Goal: Transaction & Acquisition: Book appointment/travel/reservation

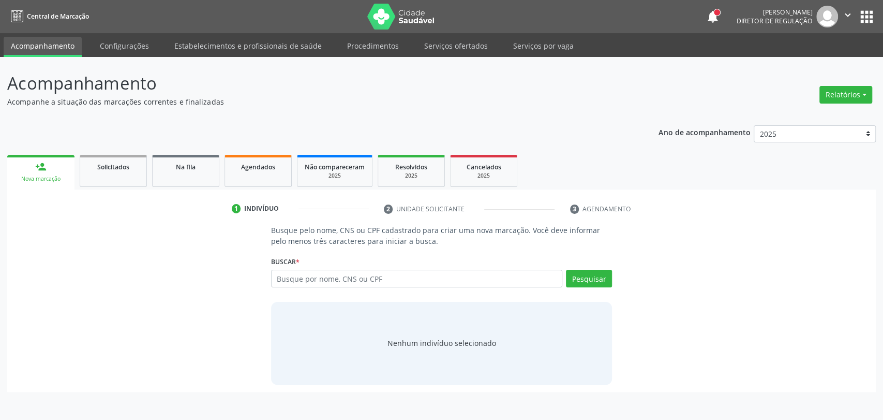
click at [350, 278] on input "text" at bounding box center [417, 279] width 292 height 18
type input "[DEMOGRAPHIC_DATA] candida"
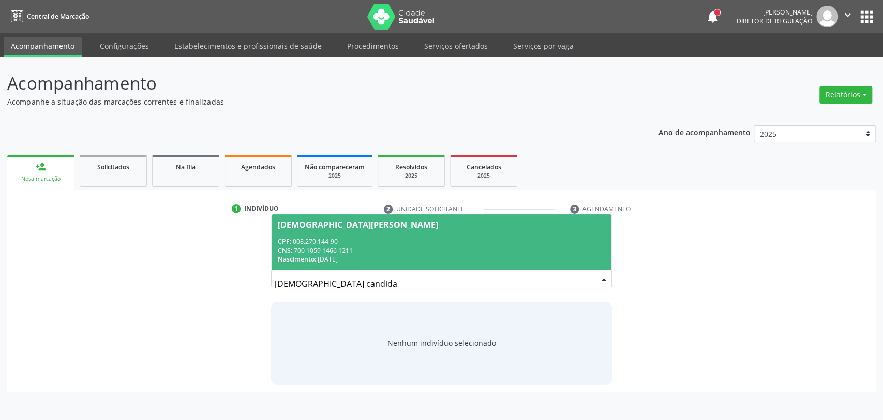
click at [349, 249] on div "CNS: 700 1059 1466 1211" at bounding box center [442, 250] width 328 height 9
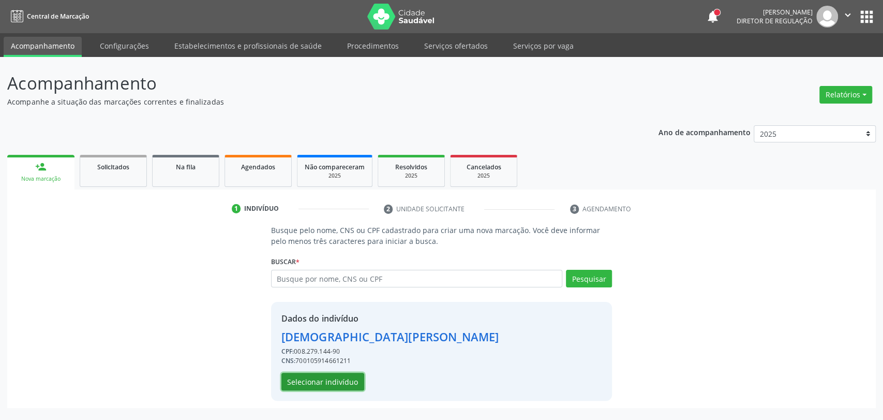
click at [342, 385] on button "Selecionar indivíduo" at bounding box center [322, 382] width 83 height 18
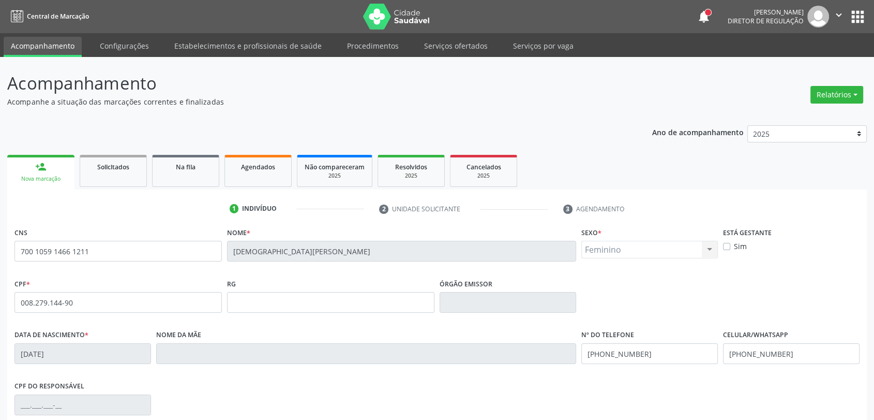
scroll to position [141, 0]
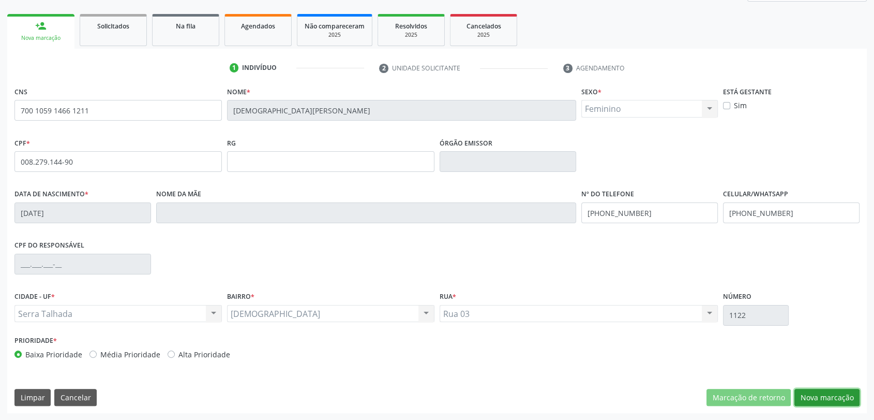
click at [827, 399] on button "Nova marcação" at bounding box center [827, 398] width 65 height 18
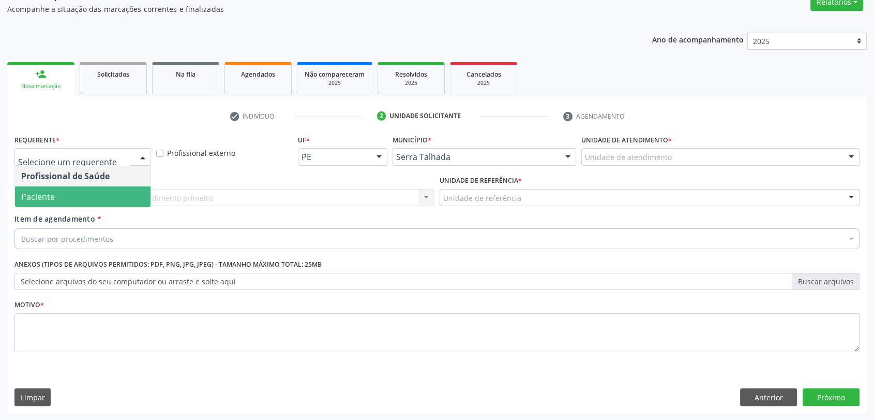
click at [67, 191] on span "Paciente" at bounding box center [83, 196] width 136 height 21
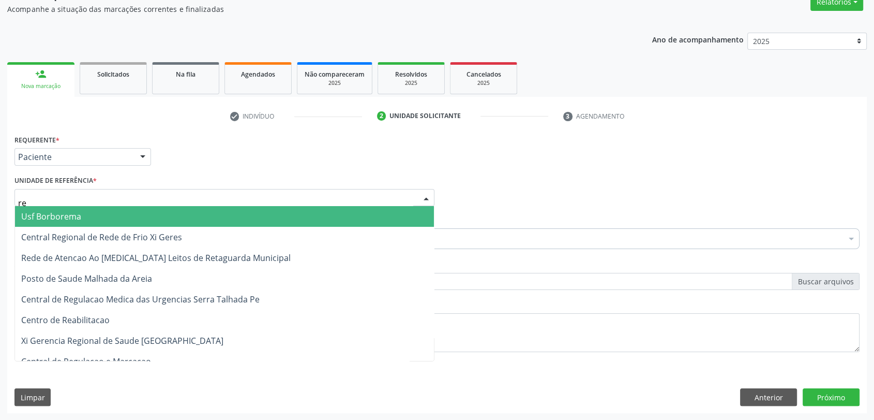
type input "rea"
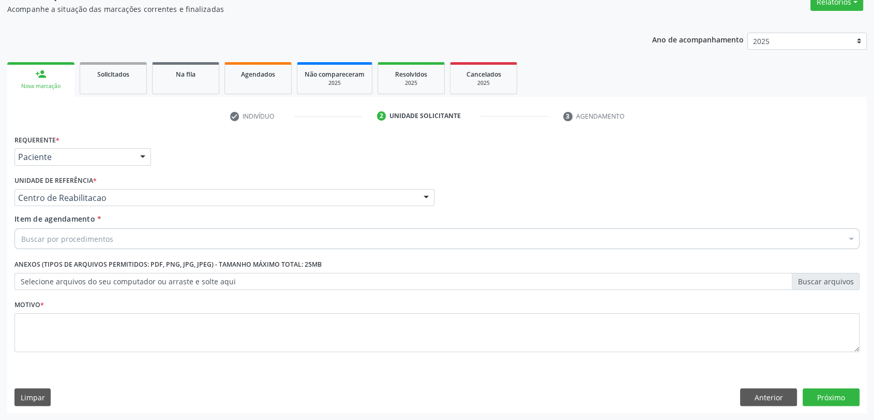
drag, startPoint x: 120, startPoint y: 228, endPoint x: 116, endPoint y: 232, distance: 6.2
click at [118, 229] on div "Buscar por procedimentos" at bounding box center [436, 238] width 845 height 21
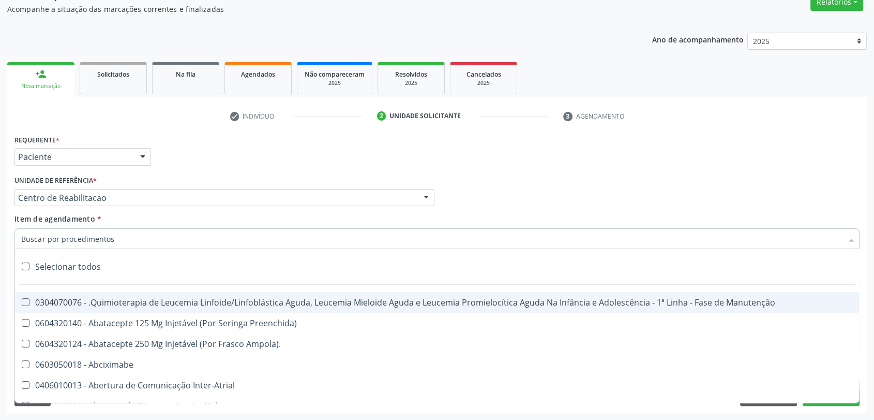
click at [113, 241] on input "Item de agendamento *" at bounding box center [432, 238] width 822 height 21
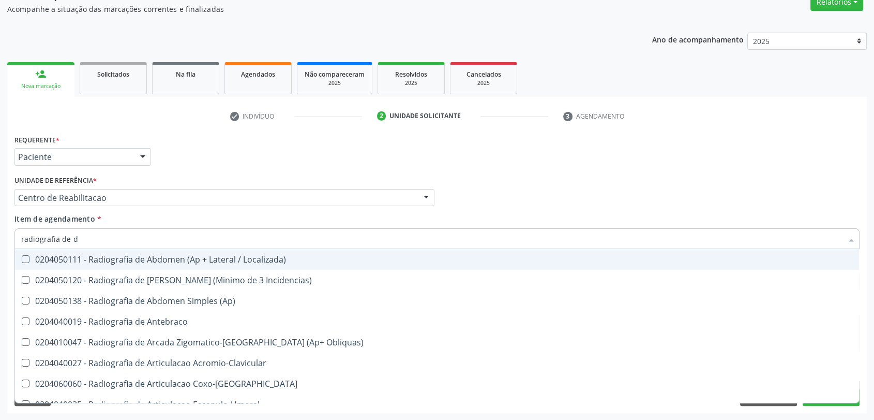
type input "radiografia de de"
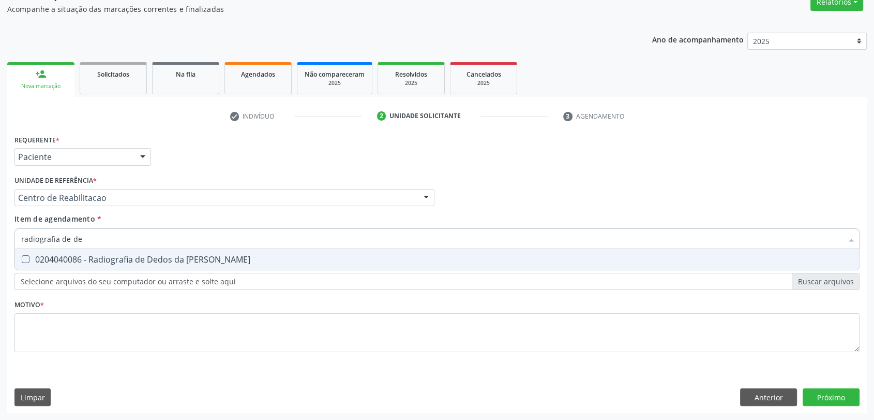
click at [134, 266] on span "0204040086 - Radiografia de Dedos da [PERSON_NAME]" at bounding box center [437, 259] width 844 height 21
checkbox Mao "true"
click at [93, 236] on input "radiografia de de" at bounding box center [432, 238] width 822 height 21
type input "radiografia de p"
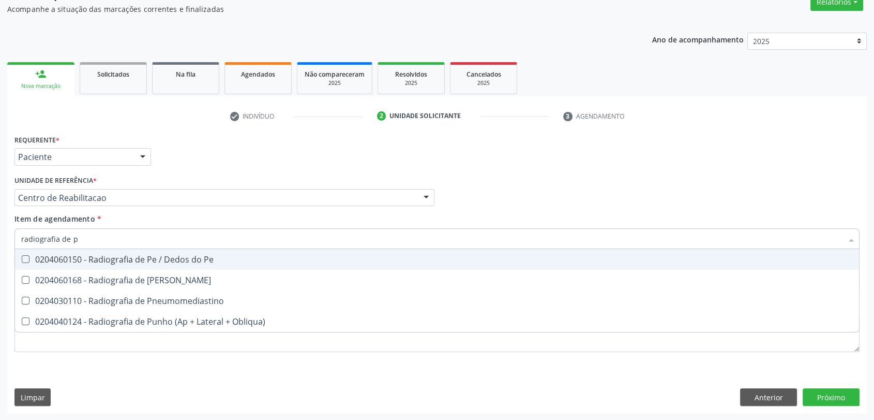
click at [125, 255] on div "0204060150 - Radiografia de Pe / Dedos do Pe" at bounding box center [437, 259] width 832 height 8
checkbox Pe "true"
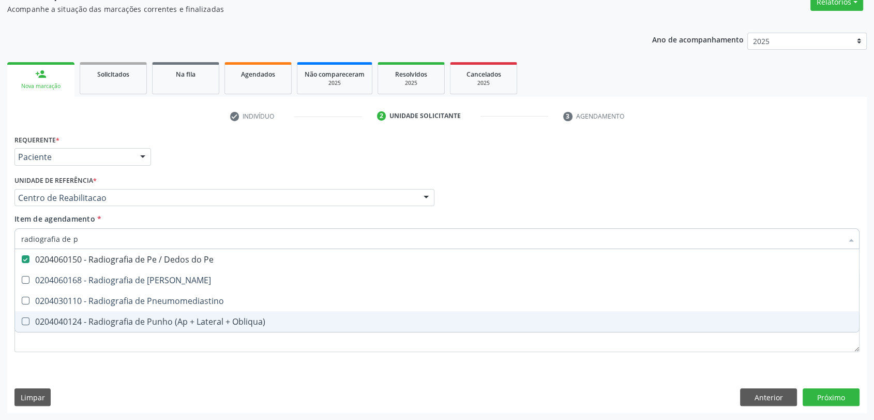
click at [118, 367] on div "Requerente * Paciente Profissional de Saúde Paciente Nenhum resultado encontrad…" at bounding box center [437, 272] width 860 height 281
checkbox Perna "true"
checkbox Pneumomediastino "true"
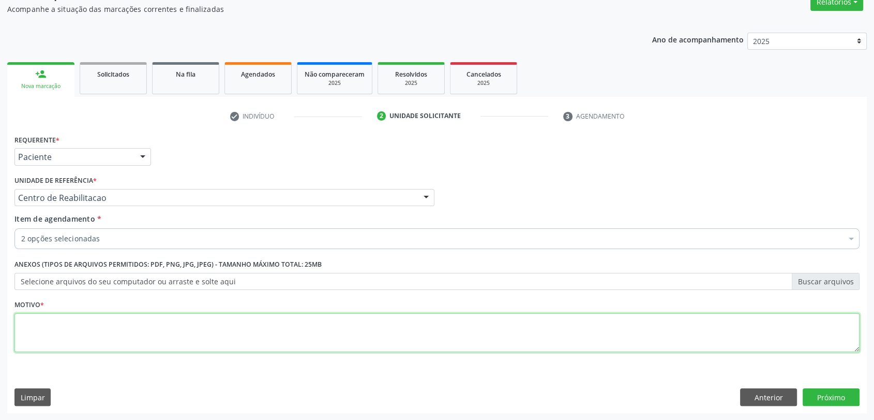
click at [108, 322] on textarea at bounding box center [436, 332] width 845 height 39
type textarea "a"
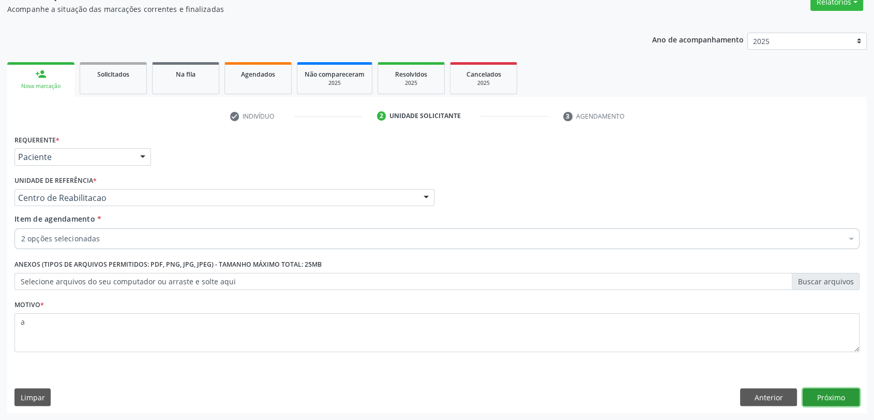
click at [840, 400] on button "Próximo" at bounding box center [831, 397] width 57 height 18
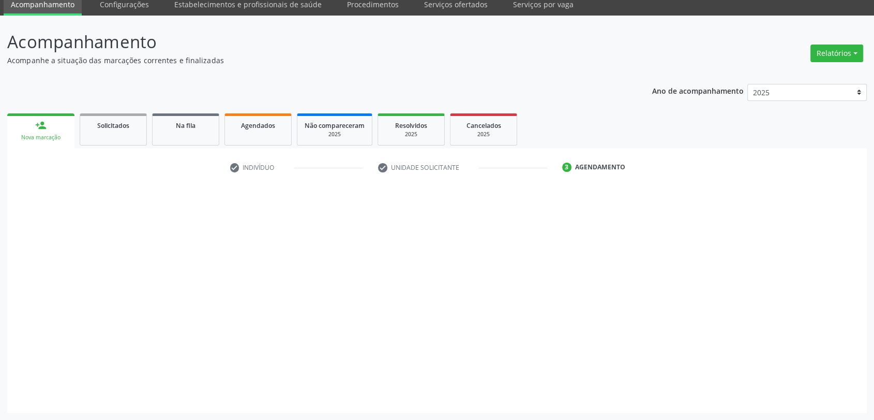
scroll to position [41, 0]
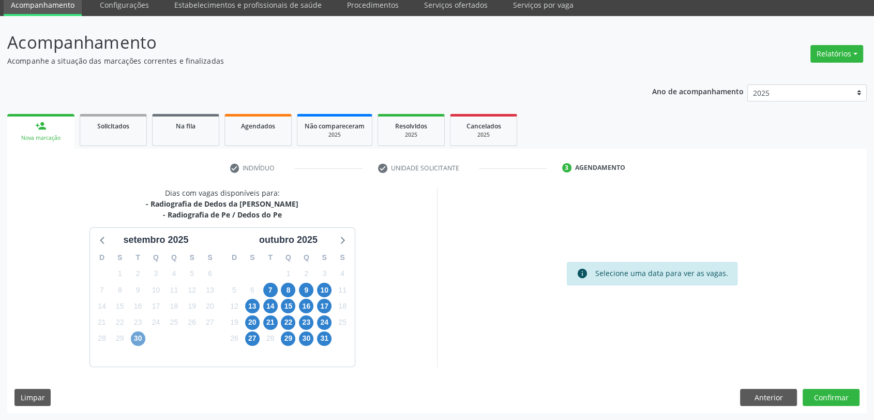
click at [144, 338] on span "30" at bounding box center [138, 338] width 14 height 14
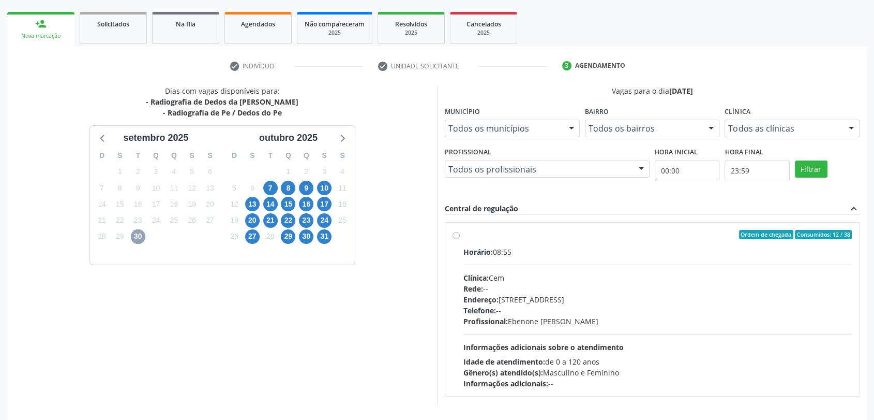
scroll to position [156, 0]
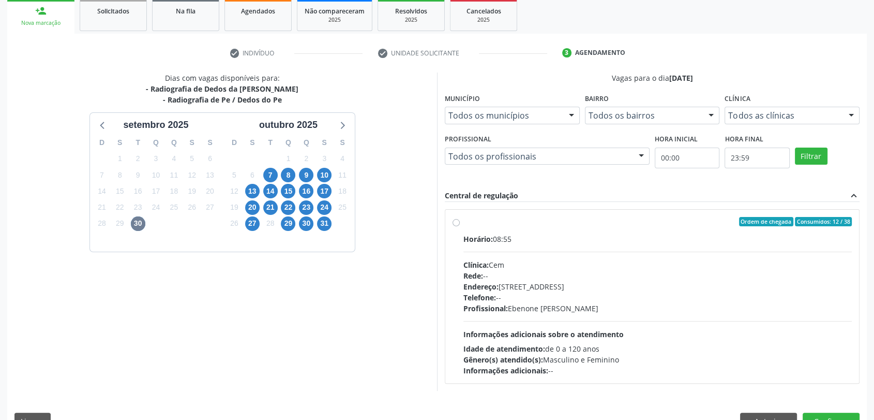
click at [563, 288] on div "Endereço: [STREET_ADDRESS]" at bounding box center [658, 286] width 389 height 11
click at [460, 226] on input "Ordem de chegada Consumidos: 12 / 38 Horário: 08:55 Clínica: Cem Rede: -- Ender…" at bounding box center [456, 221] width 7 height 9
radio input "true"
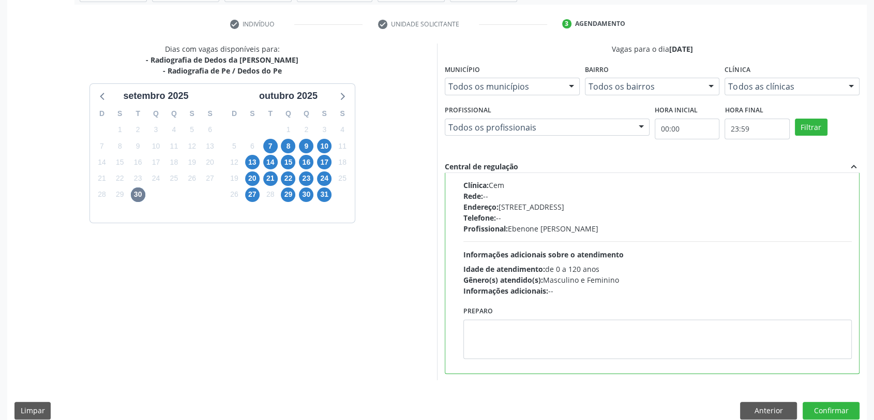
scroll to position [198, 0]
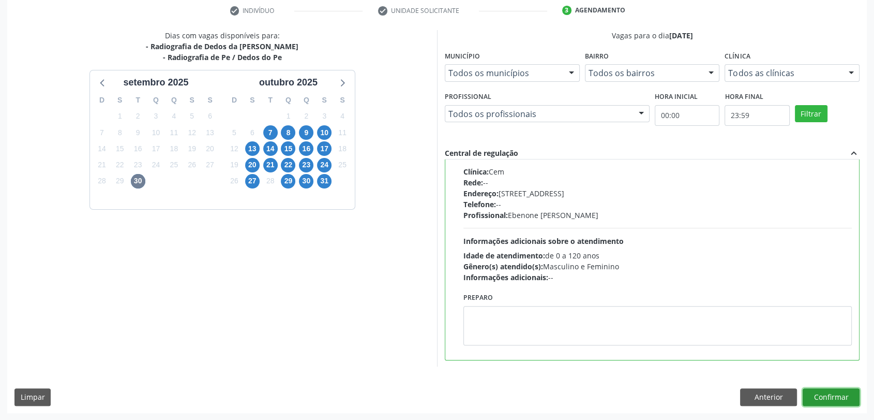
click at [832, 394] on button "Confirmar" at bounding box center [831, 397] width 57 height 18
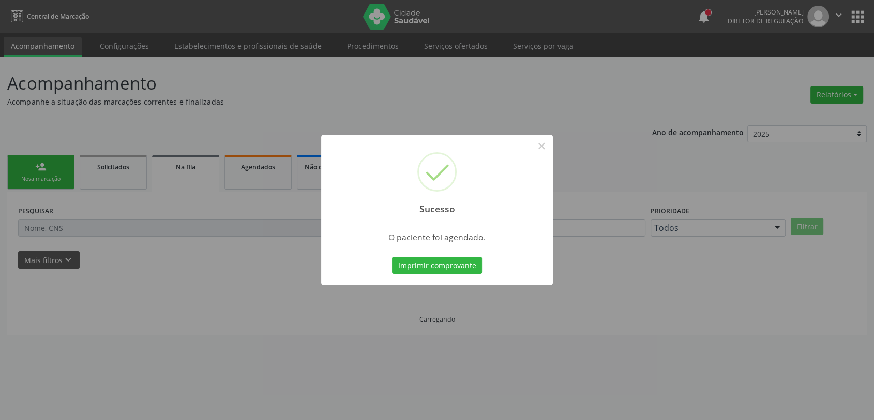
scroll to position [0, 0]
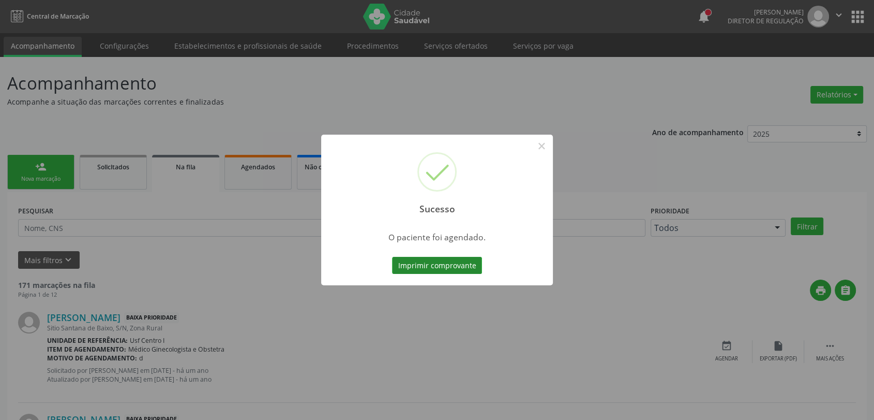
click at [464, 261] on button "Imprimir comprovante" at bounding box center [437, 266] width 90 height 18
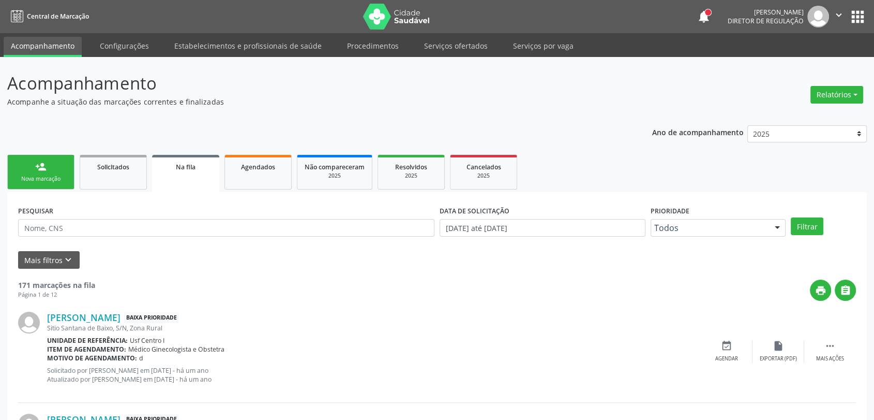
click at [51, 165] on link "person_add Nova marcação" at bounding box center [40, 172] width 67 height 35
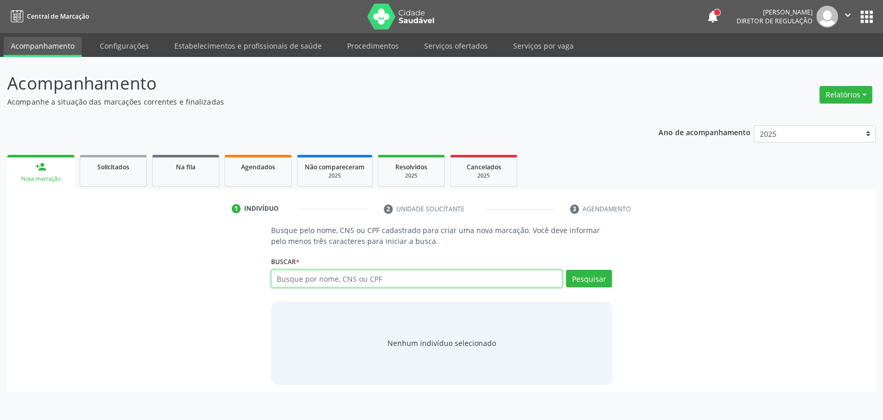
click at [306, 284] on input "text" at bounding box center [417, 279] width 292 height 18
paste input "CNS: 700 1059 1466 1211"
type input "CNS: 700 1059 1466 1211"
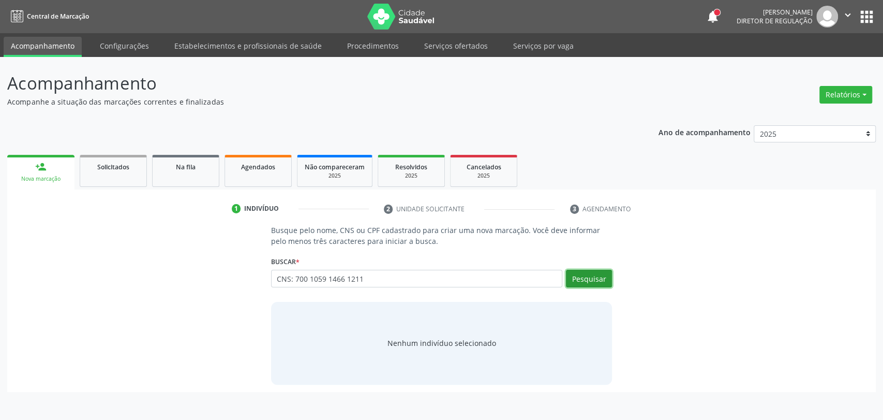
click at [576, 283] on button "Pesquisar" at bounding box center [589, 279] width 46 height 18
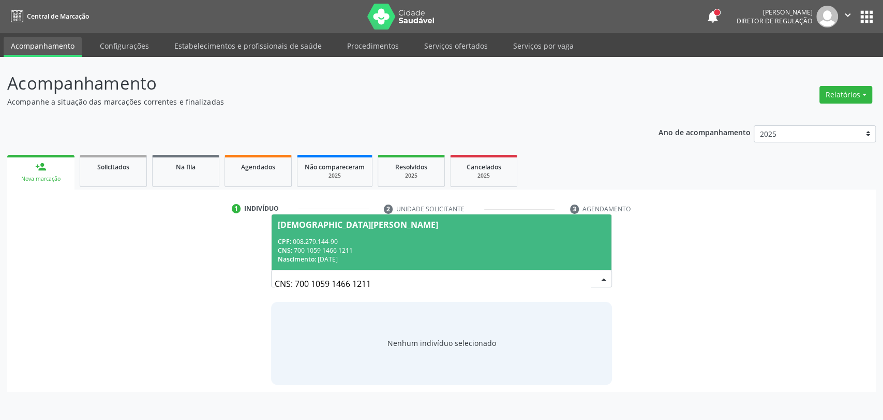
click at [363, 256] on div "Nascimento: [DATE]" at bounding box center [442, 259] width 328 height 9
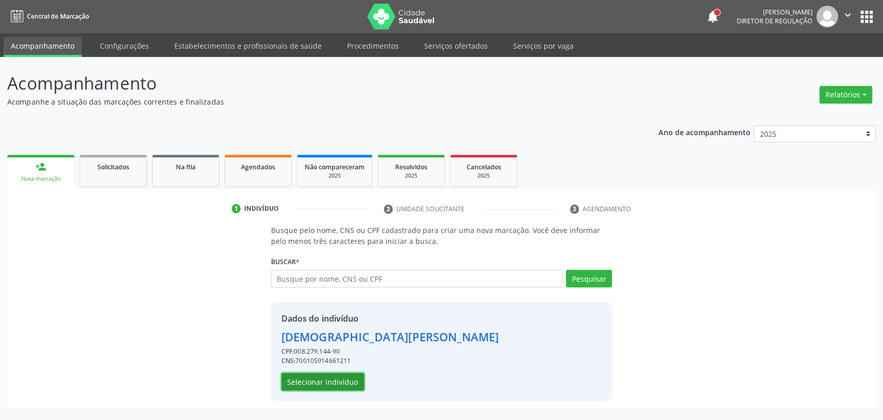
click at [345, 384] on button "Selecionar indivíduo" at bounding box center [322, 382] width 83 height 18
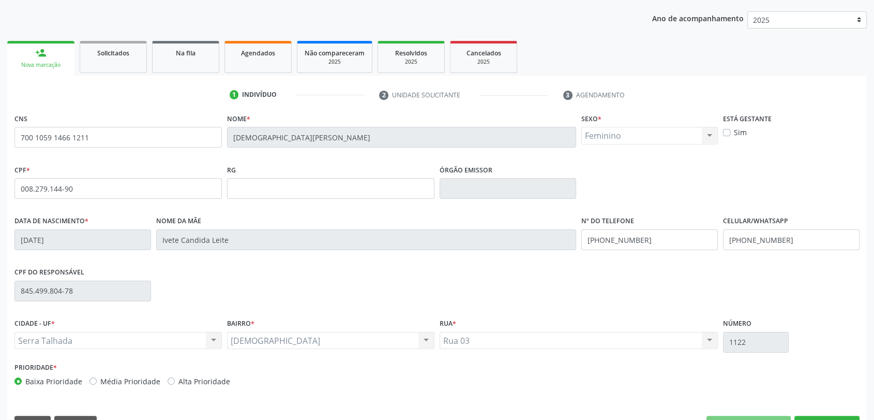
scroll to position [141, 0]
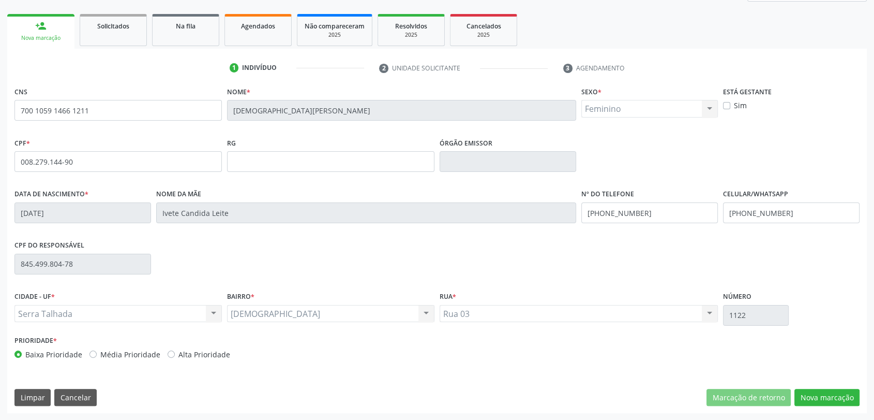
click at [821, 406] on div "CNS 700 1059 1466 1211 Nome * [DEMOGRAPHIC_DATA][PERSON_NAME] * Feminino Mascul…" at bounding box center [437, 248] width 860 height 329
click at [832, 398] on button "Nova marcação" at bounding box center [827, 398] width 65 height 18
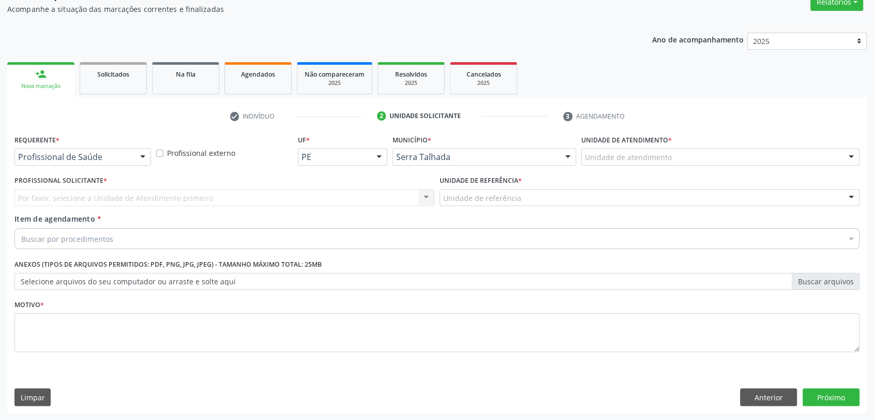
click at [101, 149] on div "Profissional de Saúde" at bounding box center [82, 157] width 137 height 18
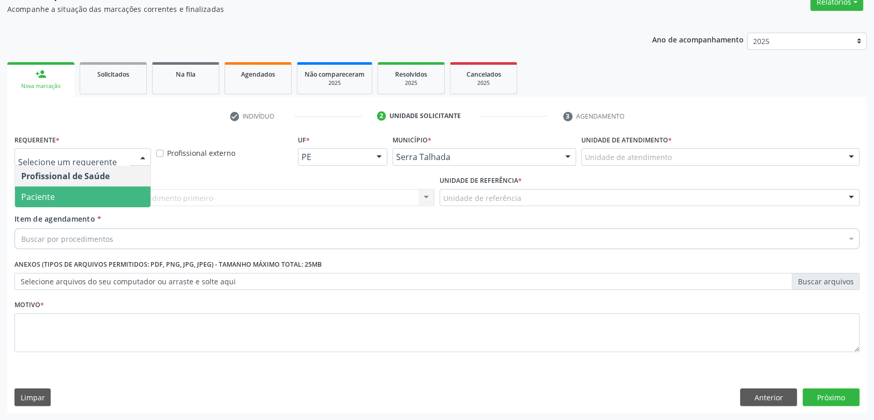
click at [78, 188] on span "Paciente" at bounding box center [83, 196] width 136 height 21
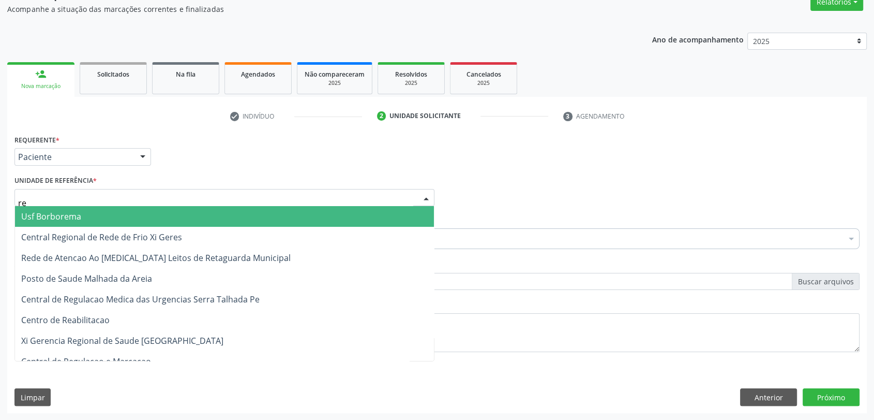
type input "rea"
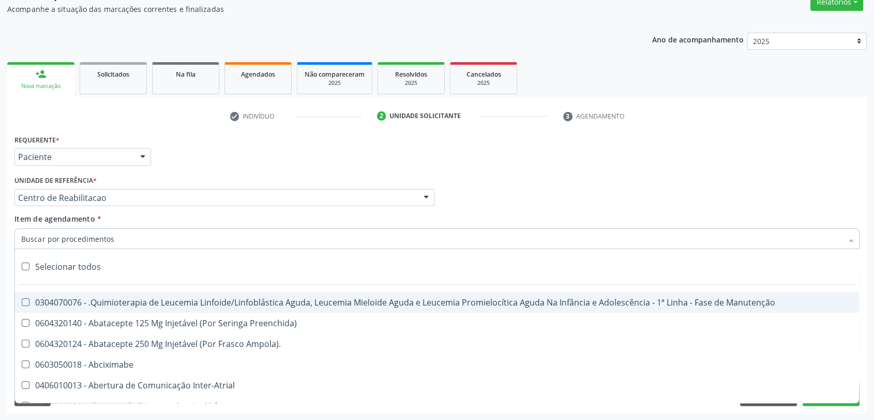
type input "c"
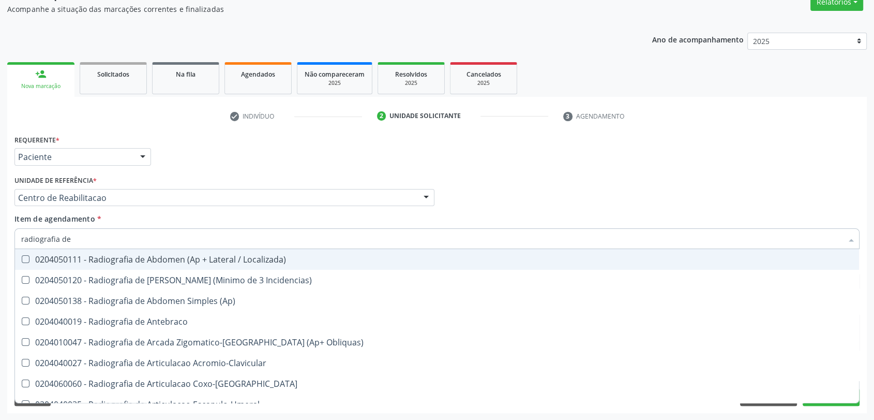
type input "radiografia de d"
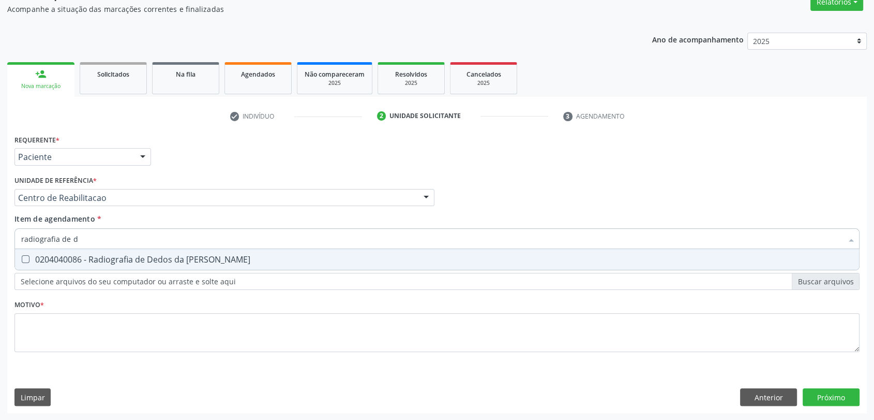
click at [73, 253] on span "0204040086 - Radiografia de Dedos da [PERSON_NAME]" at bounding box center [437, 259] width 844 height 21
checkbox Mao "true"
click at [83, 244] on input "radiografia de d" at bounding box center [432, 238] width 822 height 21
type input "radiografia de p"
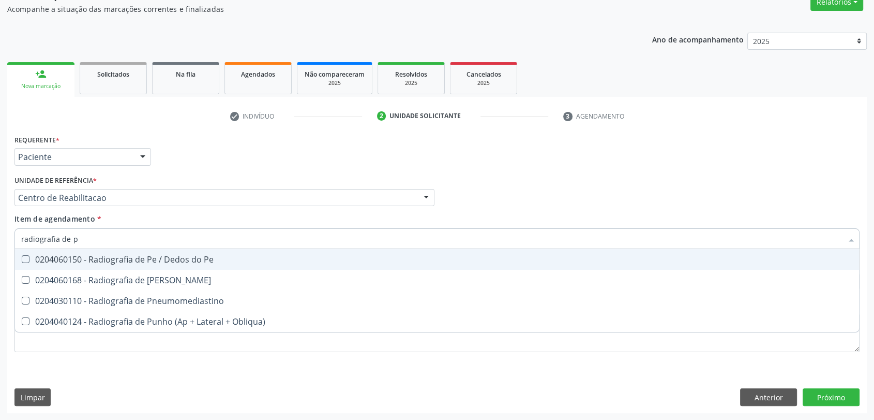
click at [113, 258] on div "0204060150 - Radiografia de Pe / Dedos do Pe" at bounding box center [437, 259] width 832 height 8
checkbox Pe "true"
click at [141, 169] on div "Requerente * Paciente Profissional de Saúde Paciente Nenhum resultado encontrad…" at bounding box center [83, 152] width 142 height 40
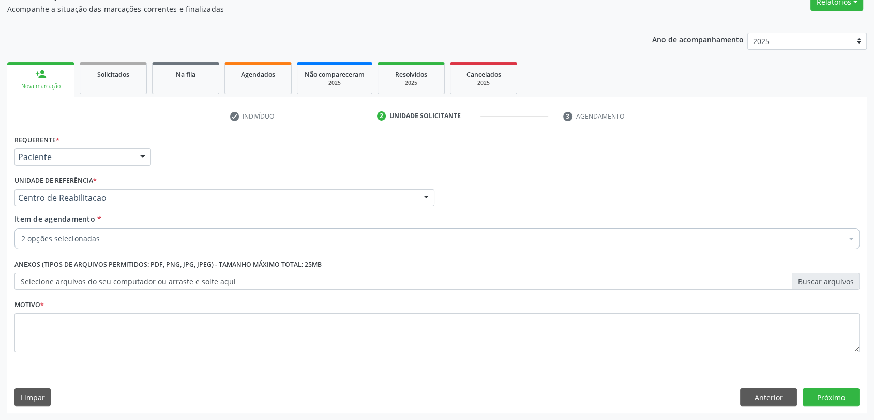
checkbox Mao "true"
checkbox Pe "true"
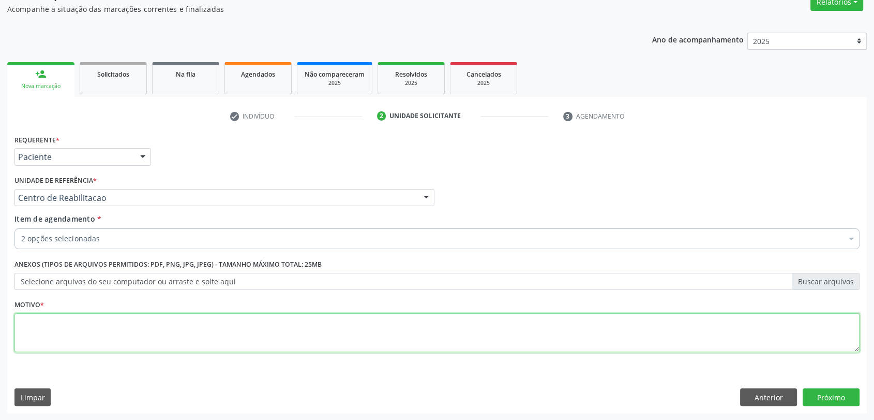
click at [71, 319] on textarea at bounding box center [436, 332] width 845 height 39
type textarea "e"
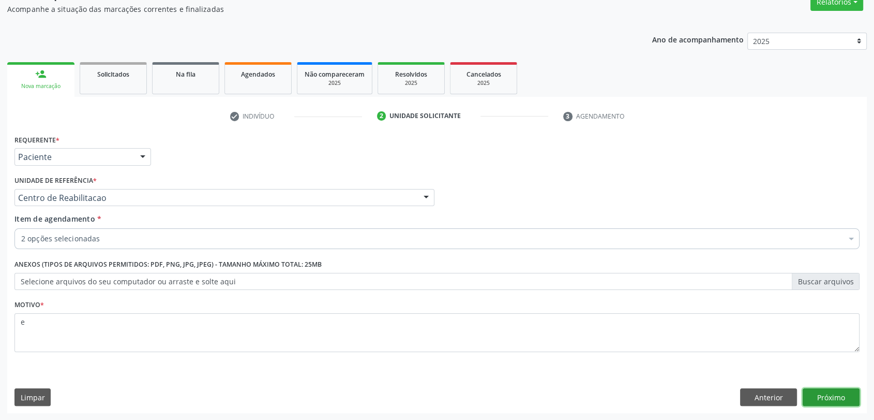
click at [827, 390] on button "Próximo" at bounding box center [831, 397] width 57 height 18
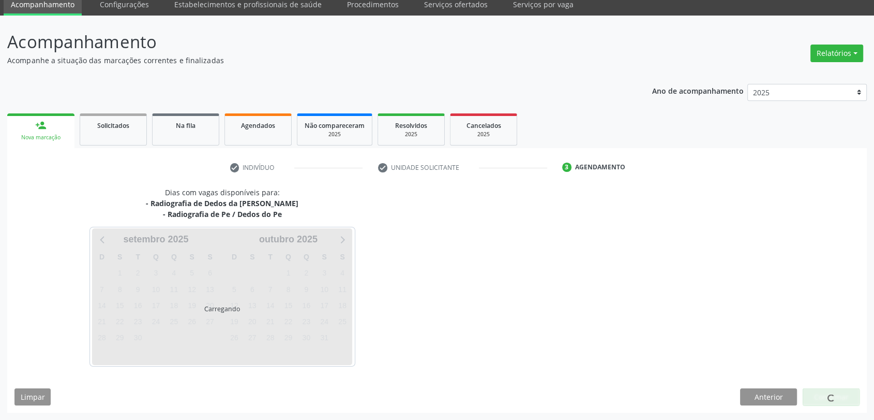
scroll to position [41, 0]
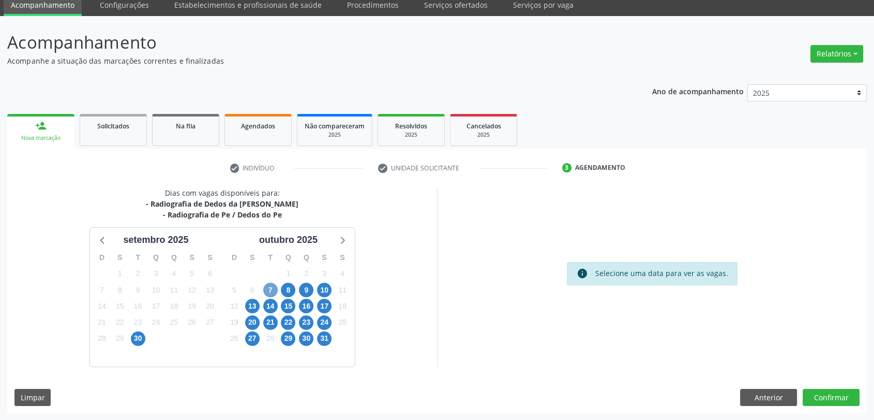
click at [273, 293] on span "7" at bounding box center [270, 290] width 14 height 14
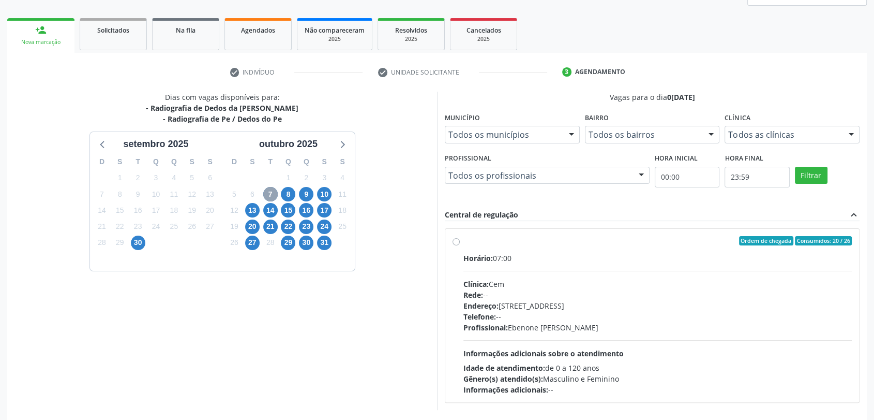
scroll to position [156, 0]
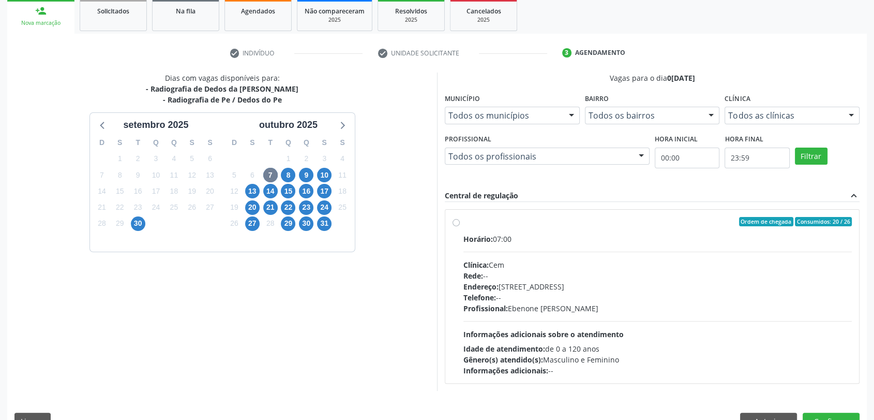
click at [492, 307] on span "Profissional:" at bounding box center [486, 308] width 44 height 10
click at [460, 226] on input "Ordem de chegada Consumidos: 20 / 26 Horário: 07:00 Clínica: Cem Rede: -- Ender…" at bounding box center [456, 221] width 7 height 9
radio input "true"
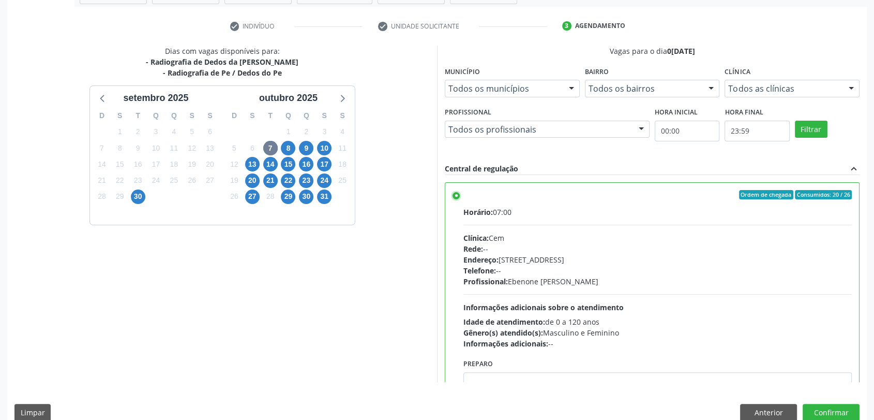
scroll to position [198, 0]
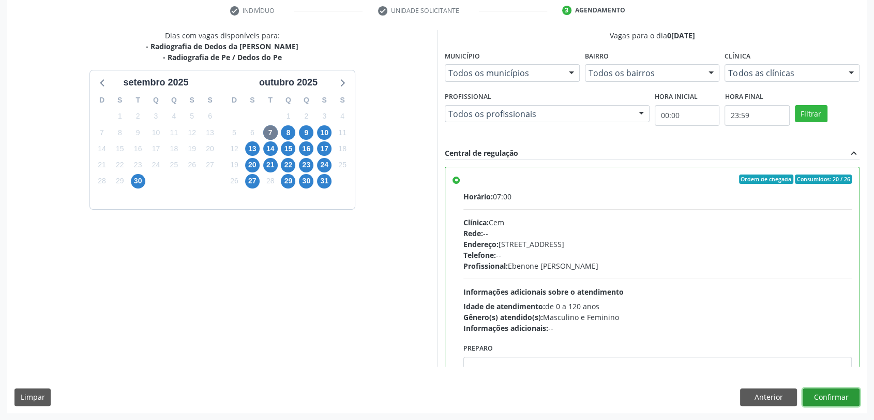
click at [838, 394] on button "Confirmar" at bounding box center [831, 397] width 57 height 18
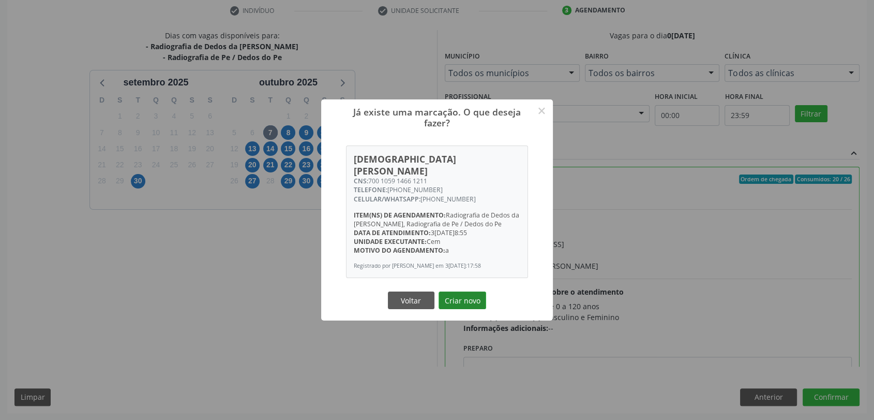
click at [456, 295] on button "Criar novo" at bounding box center [463, 300] width 48 height 18
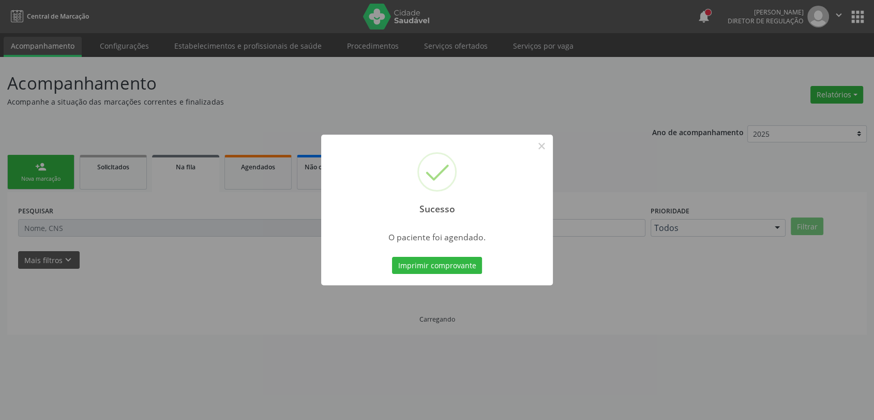
scroll to position [0, 0]
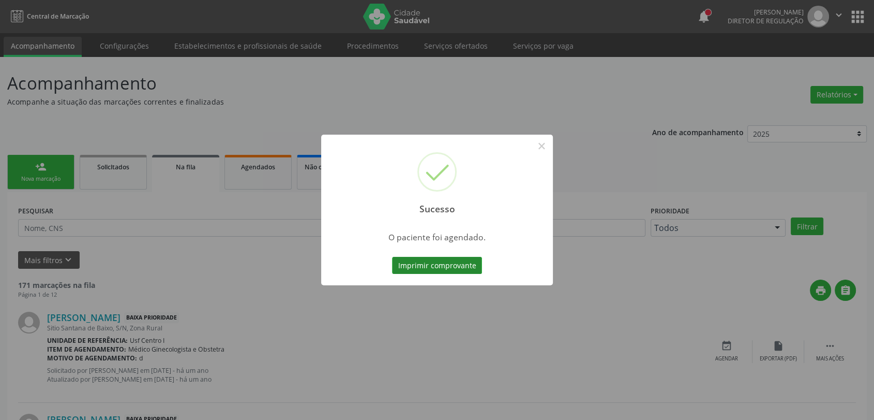
click at [455, 269] on button "Imprimir comprovante" at bounding box center [437, 266] width 90 height 18
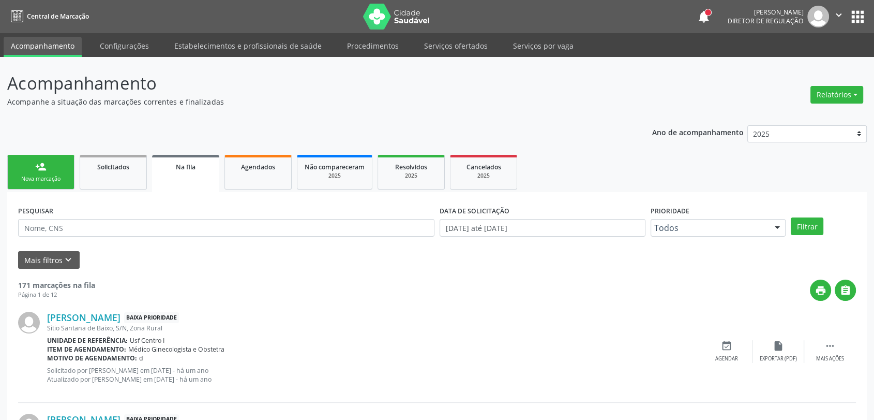
click at [54, 162] on link "person_add Nova marcação" at bounding box center [40, 172] width 67 height 35
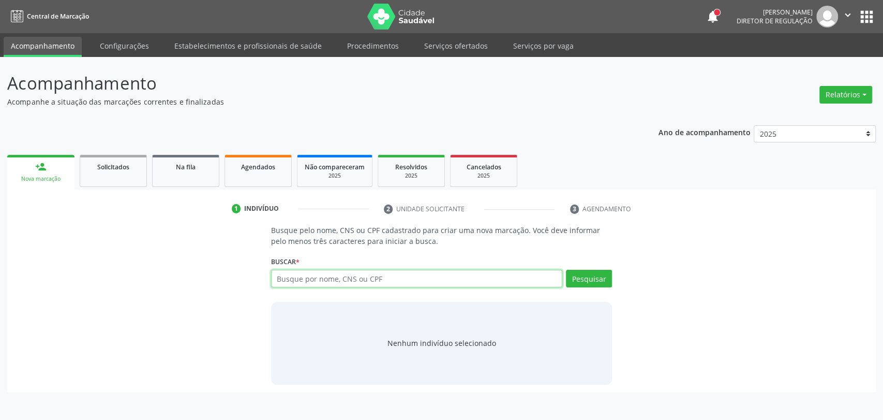
click at [284, 280] on input "text" at bounding box center [417, 279] width 292 height 18
paste input "CNS: 700 1059 1466 1211"
type input "CNS: 700 1059 1466 1211"
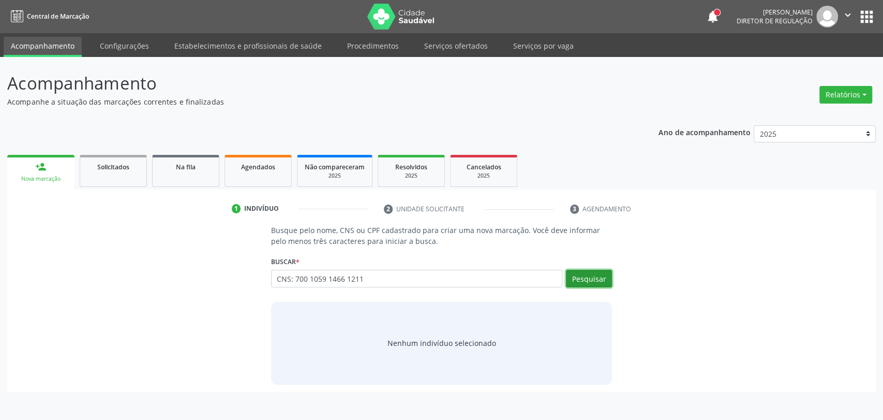
click at [580, 279] on button "Pesquisar" at bounding box center [589, 279] width 46 height 18
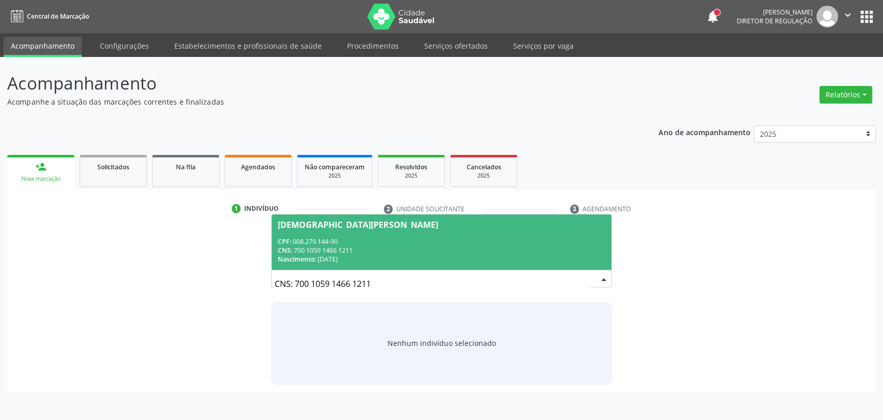
click at [351, 243] on div "CPF: 008.279.144-90" at bounding box center [442, 241] width 328 height 9
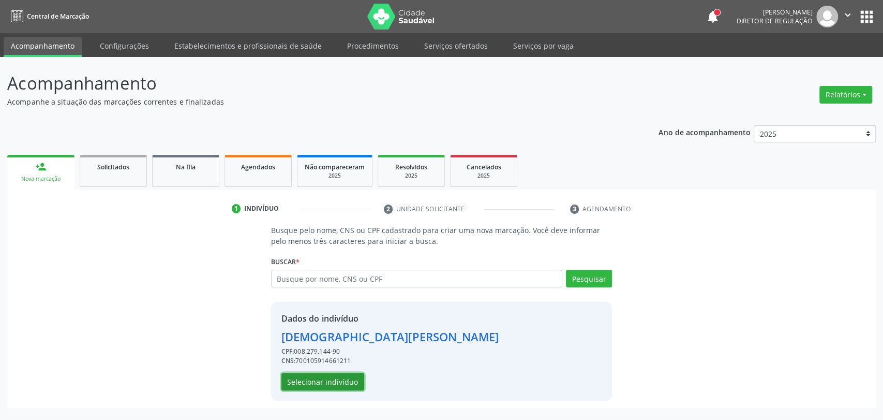
click at [344, 389] on button "Selecionar indivíduo" at bounding box center [322, 382] width 83 height 18
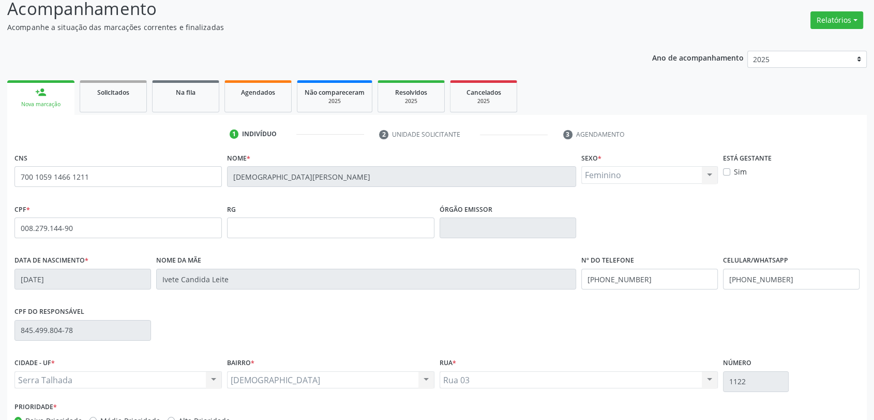
scroll to position [141, 0]
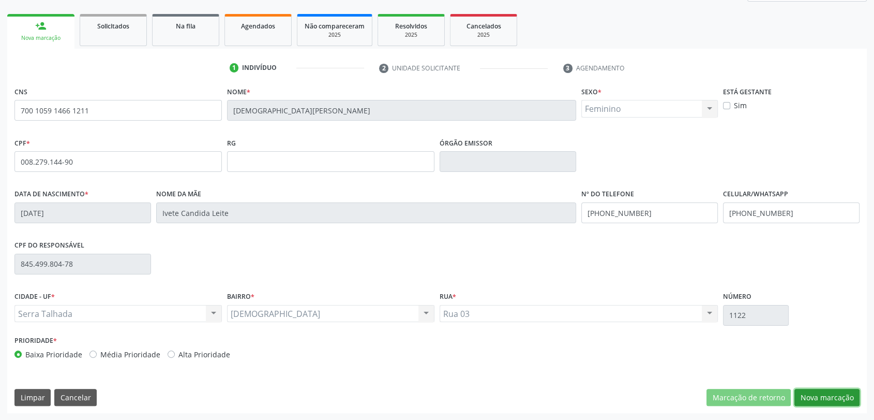
click at [844, 394] on button "Nova marcação" at bounding box center [827, 398] width 65 height 18
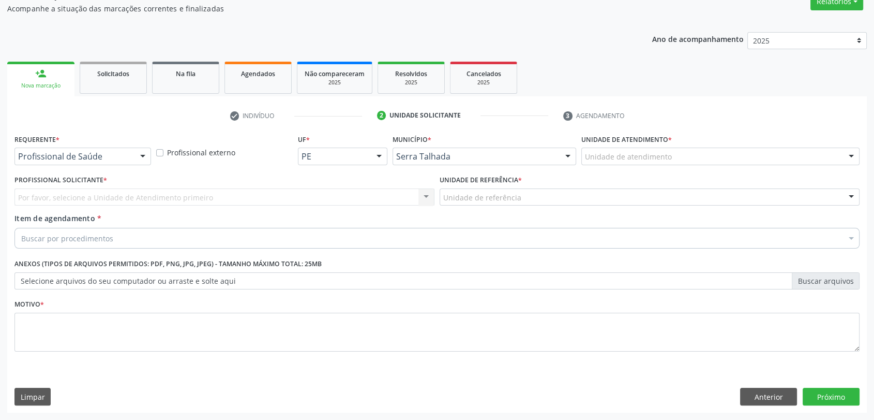
scroll to position [93, 0]
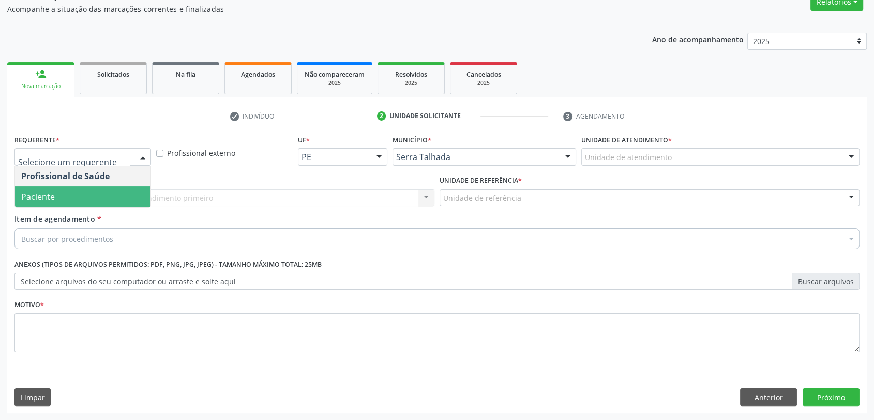
click at [73, 194] on span "Paciente" at bounding box center [83, 196] width 136 height 21
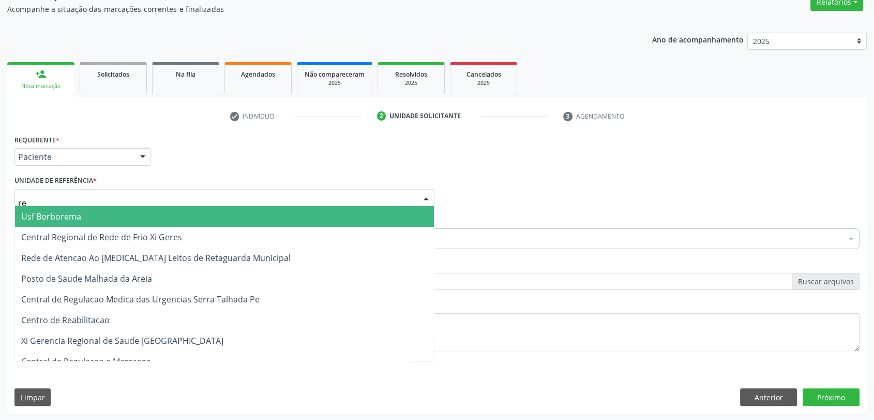
type input "rea"
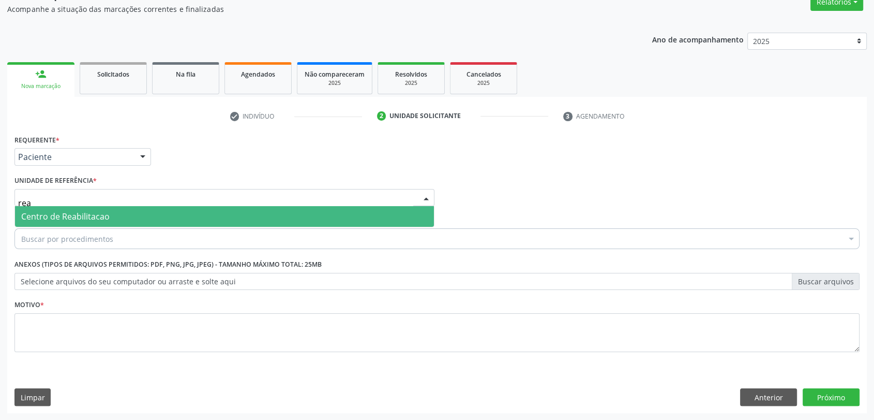
click at [79, 214] on span "Centro de Reabilitacao" at bounding box center [65, 216] width 88 height 11
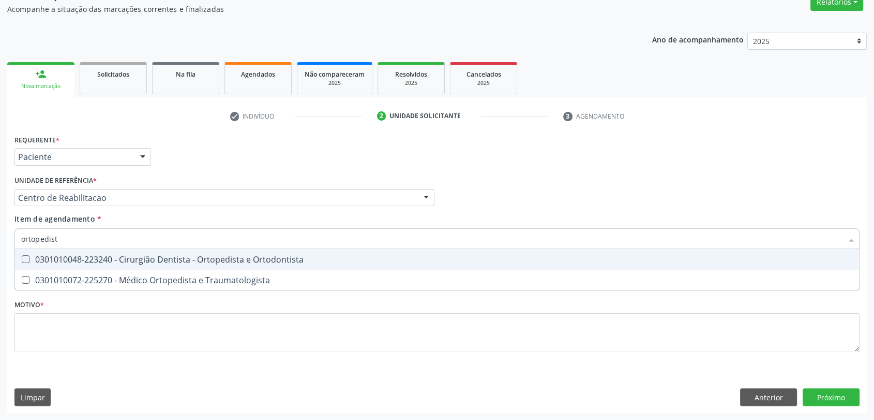
type input "ortopedista"
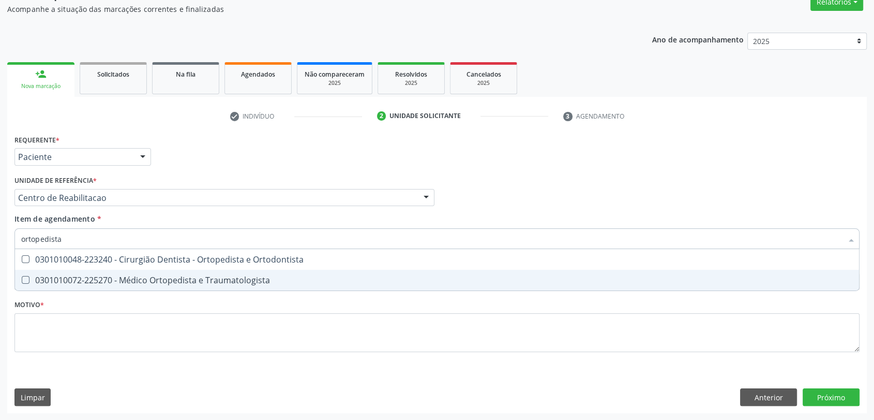
click at [113, 276] on div "0301010072-225270 - Médico Ortopedista e Traumatologista" at bounding box center [437, 280] width 832 height 8
checkbox Traumatologista "true"
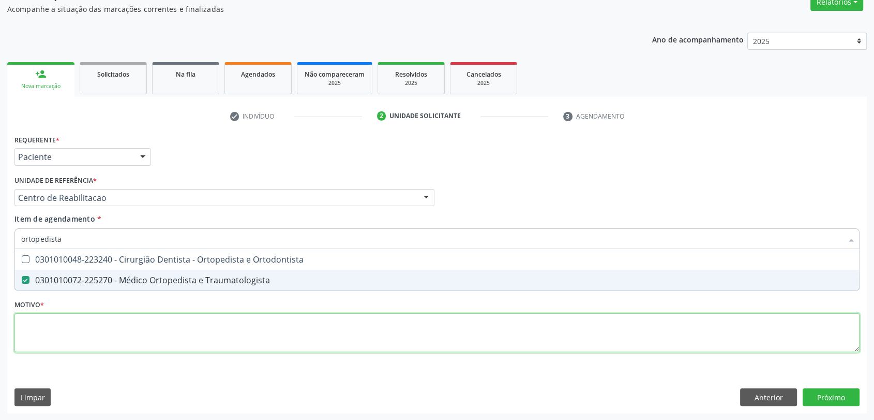
click at [87, 332] on div "Requerente * Paciente Profissional de Saúde Paciente Nenhum resultado encontrad…" at bounding box center [436, 249] width 845 height 234
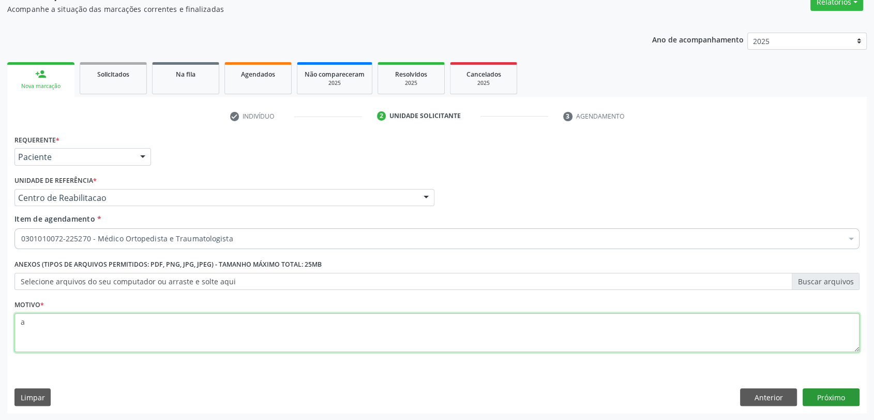
type textarea "a"
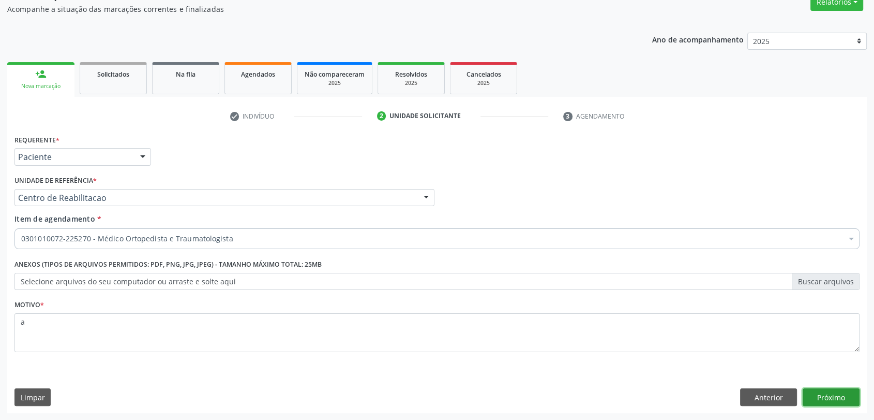
click at [820, 390] on button "Próximo" at bounding box center [831, 397] width 57 height 18
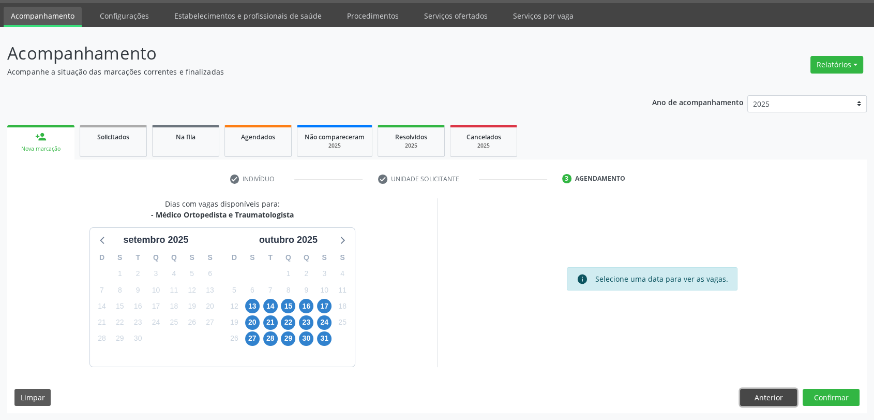
click at [756, 397] on button "Anterior" at bounding box center [768, 398] width 57 height 18
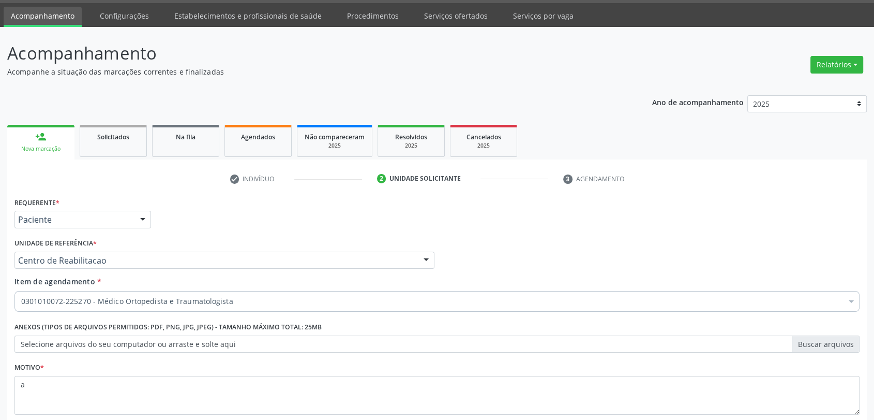
scroll to position [93, 0]
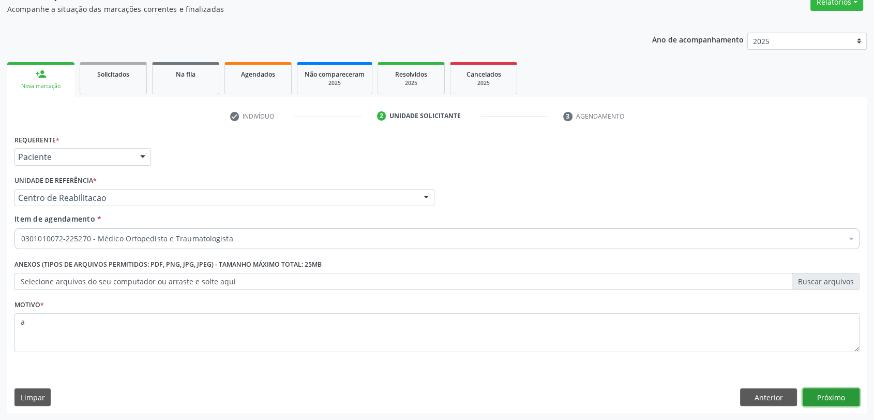
click at [825, 395] on button "Próximo" at bounding box center [831, 397] width 57 height 18
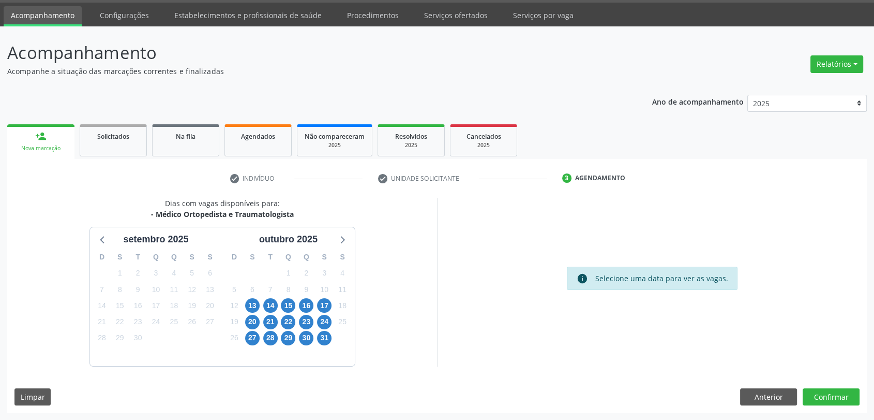
scroll to position [30, 0]
